Goal: Task Accomplishment & Management: Use online tool/utility

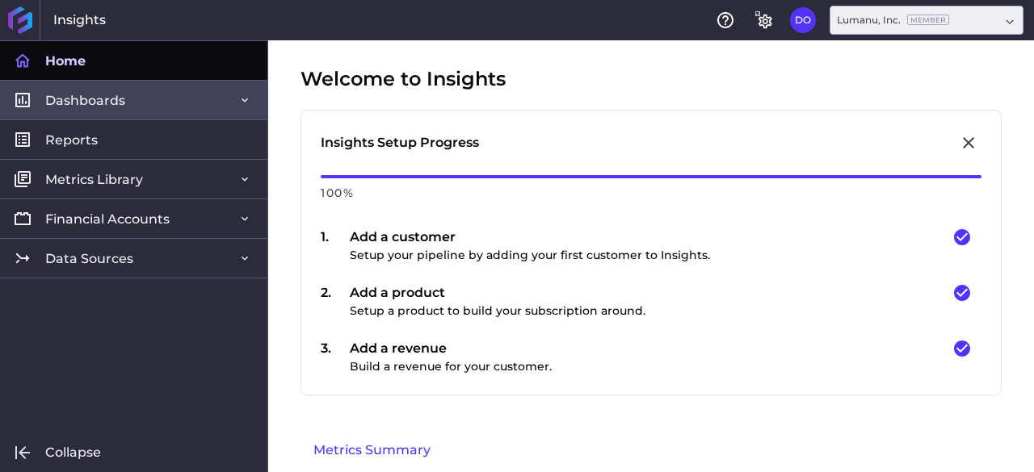
click at [131, 93] on link "Dashboards" at bounding box center [133, 100] width 267 height 40
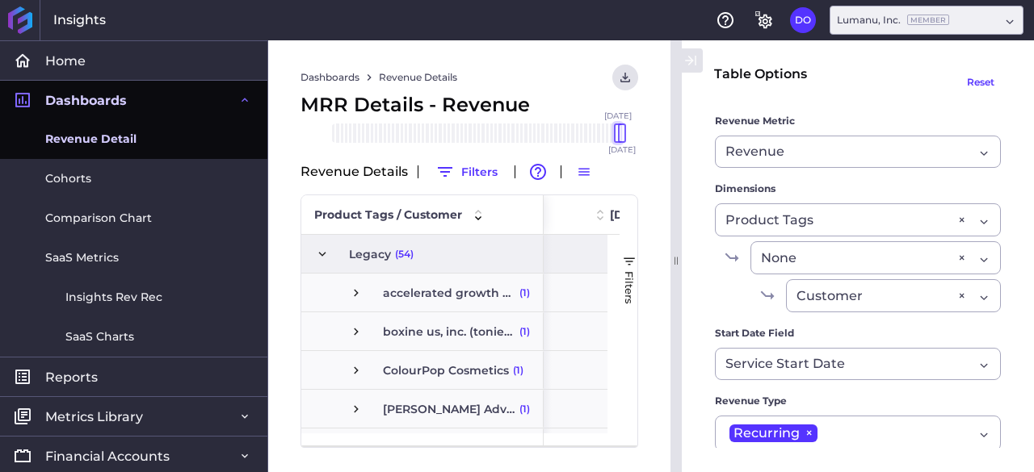
drag, startPoint x: 575, startPoint y: 135, endPoint x: 618, endPoint y: 134, distance: 42.8
click at [618, 134] on div "[DATE] Feb '[DATE] Apr '[DATE] Jun '[DATE] Aug '[DATE] Oct '[DATE] Dec '[DATE] …" at bounding box center [476, 133] width 291 height 19
click at [619, 139] on div at bounding box center [618, 133] width 8 height 19
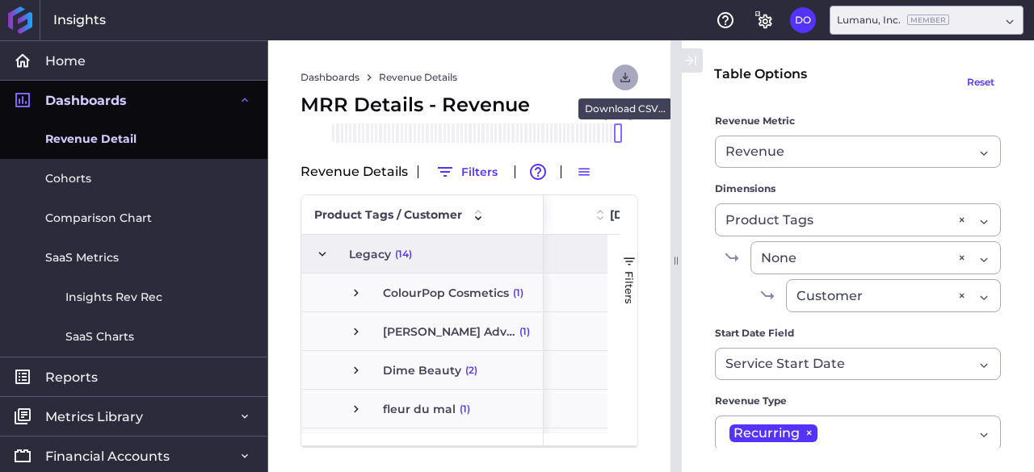
click at [624, 83] on icon "User Menu" at bounding box center [625, 77] width 15 height 15
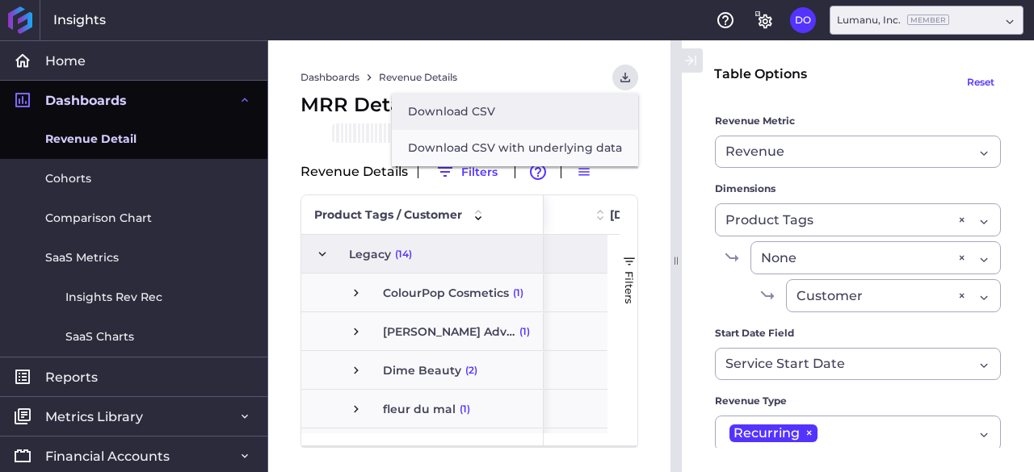
click at [577, 109] on button "Download CSV" at bounding box center [515, 112] width 246 height 36
